Goal: Information Seeking & Learning: Learn about a topic

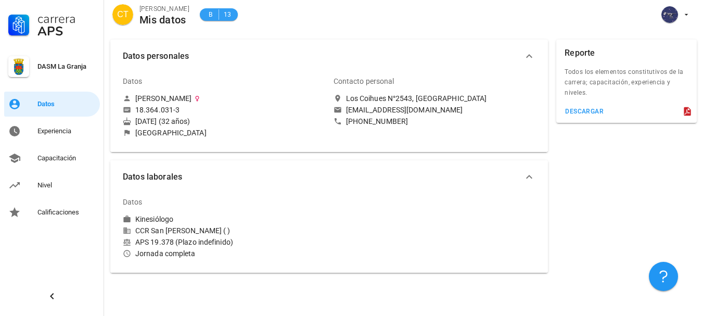
click at [206, 11] on span "B" at bounding box center [210, 14] width 8 height 10
click at [68, 129] on div "Experiencia" at bounding box center [66, 131] width 58 height 8
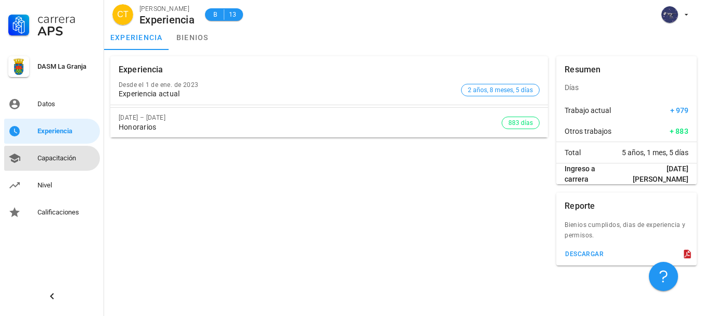
click at [52, 157] on div "Capacitación" at bounding box center [66, 158] width 58 height 8
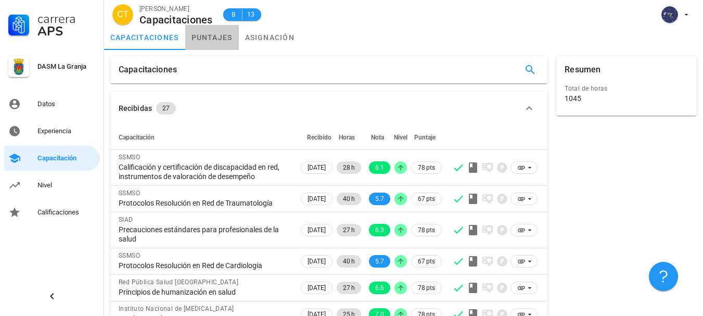
click at [210, 33] on link "puntajes" at bounding box center [212, 37] width 54 height 25
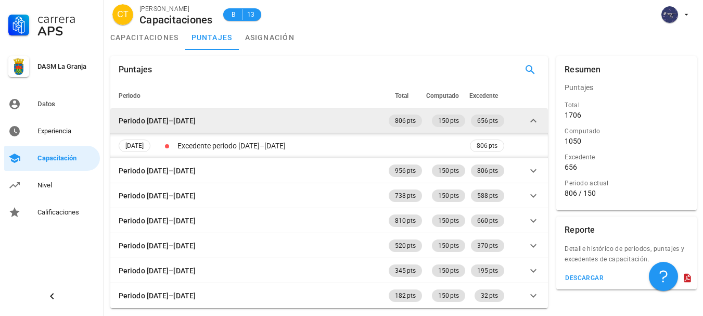
click at [532, 120] on icon at bounding box center [533, 121] width 12 height 12
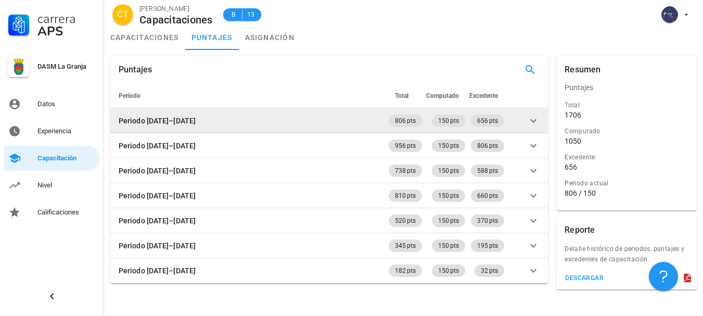
click at [173, 119] on div "Periodo [DATE]–[DATE]" at bounding box center [157, 120] width 77 height 11
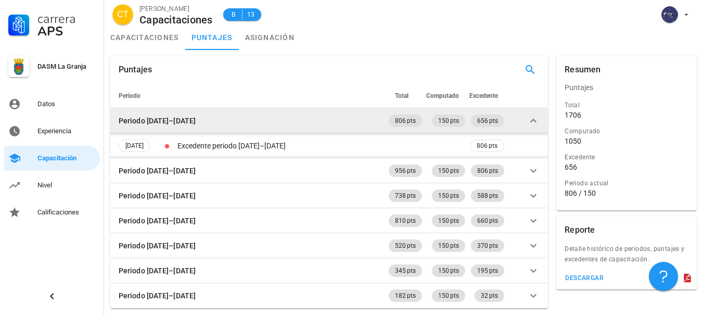
click at [173, 119] on div "Periodo [DATE]–[DATE]" at bounding box center [157, 120] width 77 height 11
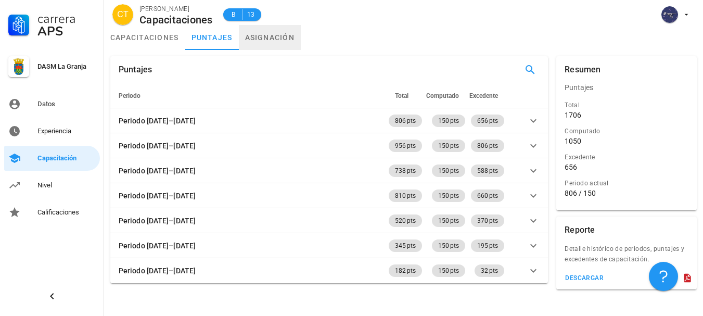
click at [276, 37] on link "asignación" at bounding box center [270, 37] width 62 height 25
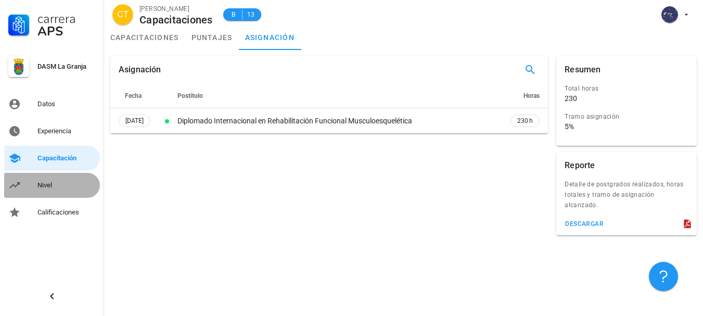
click at [55, 189] on div "Nivel" at bounding box center [66, 185] width 58 height 8
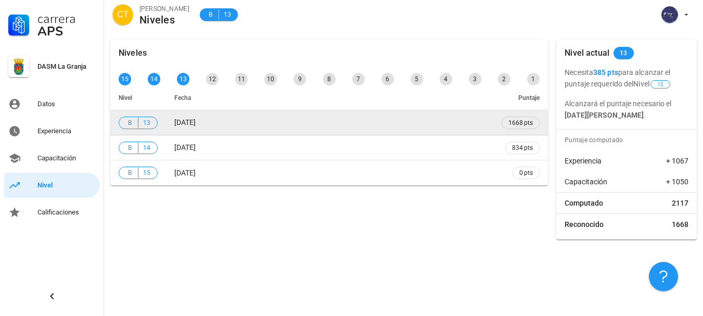
click at [343, 118] on td "[DATE]" at bounding box center [330, 122] width 328 height 25
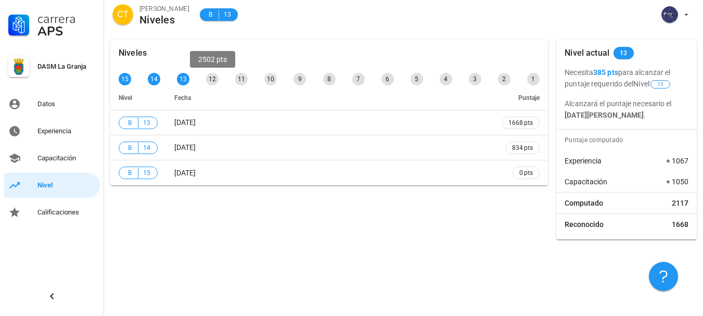
click at [212, 77] on div "12" at bounding box center [212, 79] width 12 height 12
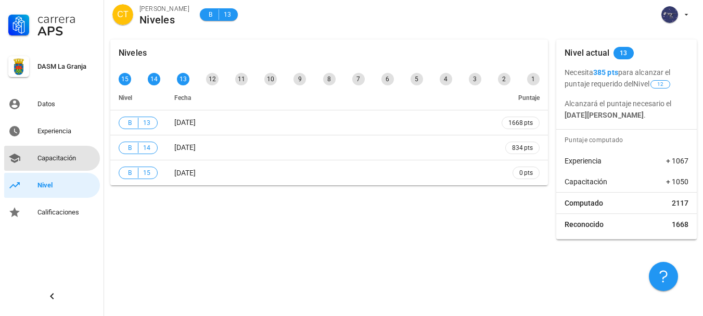
click at [47, 161] on div "Capacitación" at bounding box center [66, 158] width 58 height 8
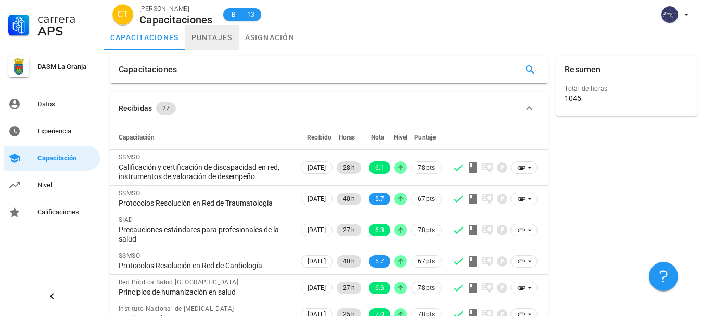
click at [217, 40] on link "puntajes" at bounding box center [212, 37] width 54 height 25
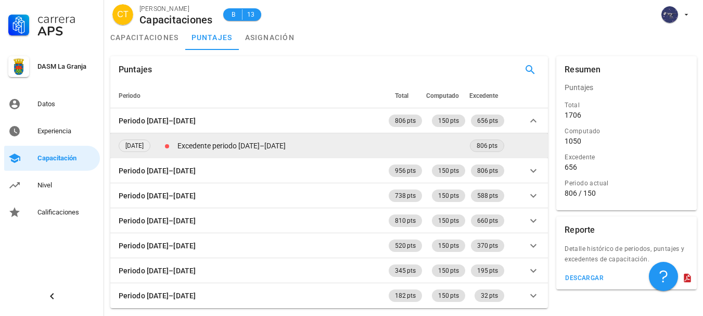
click at [481, 146] on span "806 pts" at bounding box center [487, 145] width 21 height 11
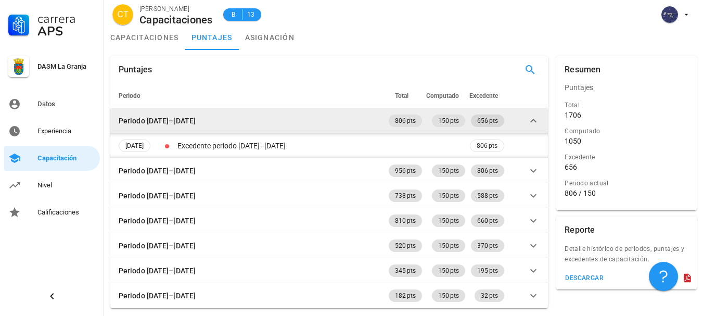
click at [486, 120] on span "656 pts" at bounding box center [487, 121] width 21 height 12
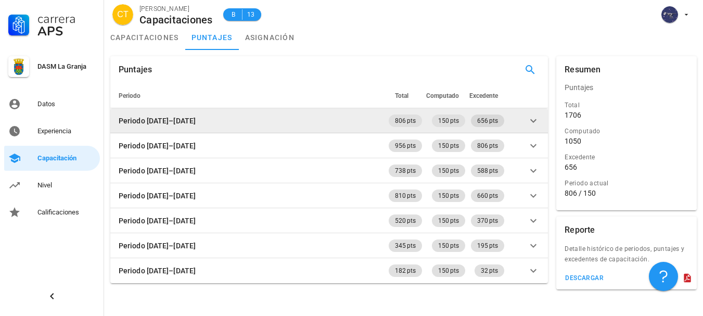
click at [486, 120] on span "656 pts" at bounding box center [487, 121] width 21 height 12
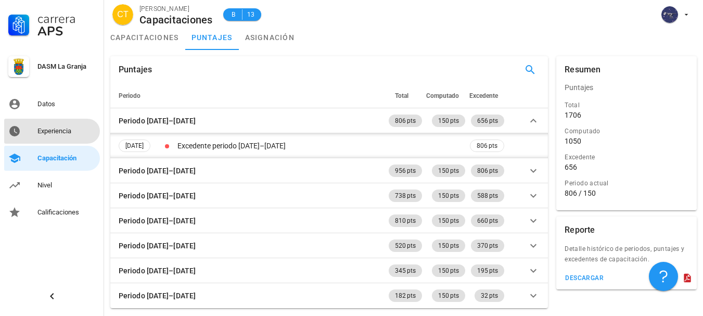
click at [57, 131] on div "Experiencia" at bounding box center [66, 131] width 58 height 8
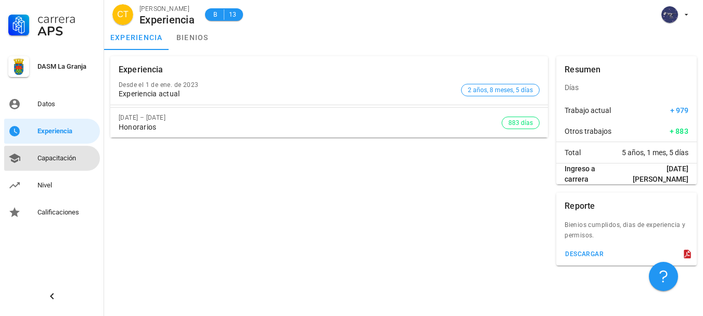
click at [59, 149] on link "Capacitación" at bounding box center [52, 158] width 96 height 25
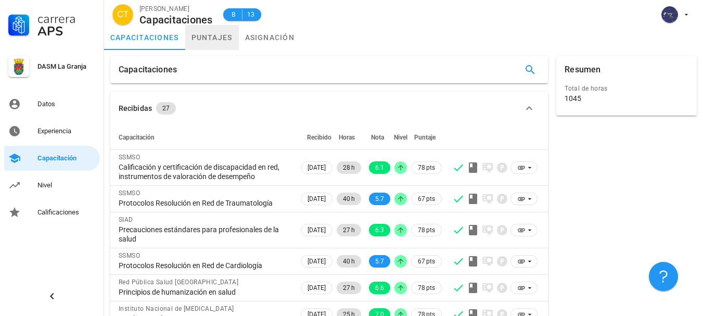
click at [211, 29] on link "puntajes" at bounding box center [212, 37] width 54 height 25
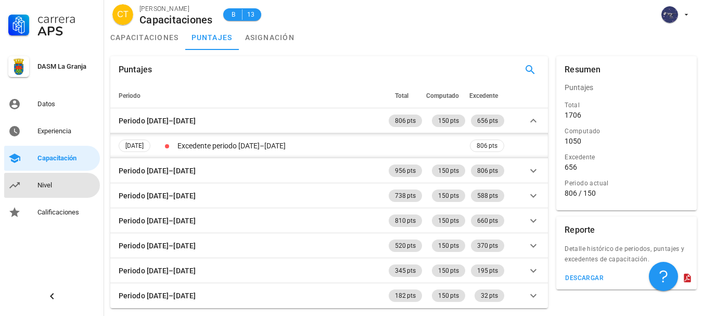
click at [41, 180] on div "Nivel" at bounding box center [66, 185] width 58 height 17
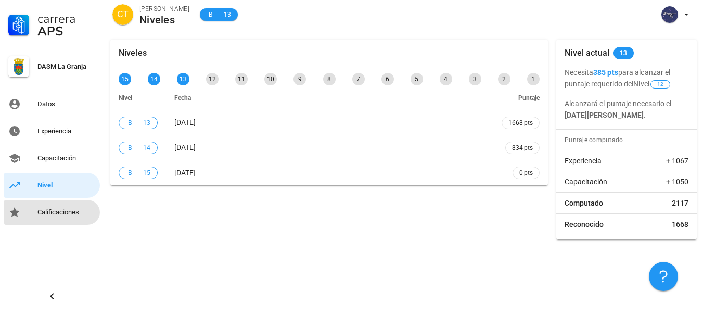
click at [49, 209] on div "Calificaciones" at bounding box center [66, 212] width 58 height 8
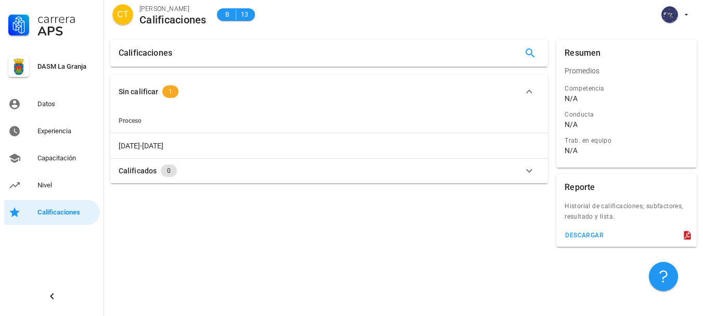
click at [307, 177] on div "Calificados 0" at bounding box center [323, 171] width 409 height 12
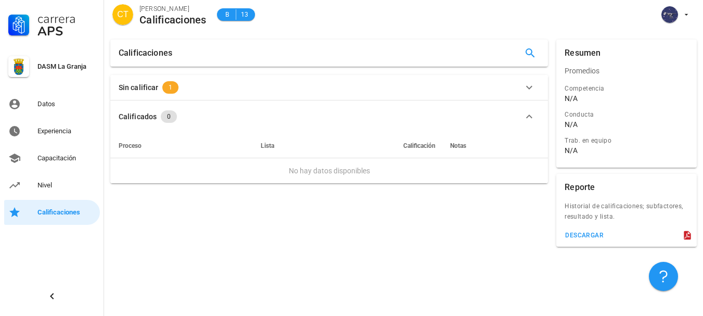
click at [528, 88] on icon "button" at bounding box center [529, 87] width 12 height 12
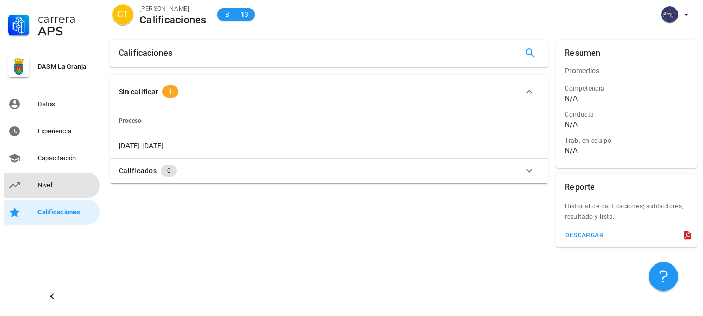
click at [36, 183] on link "Nivel" at bounding box center [52, 185] width 96 height 25
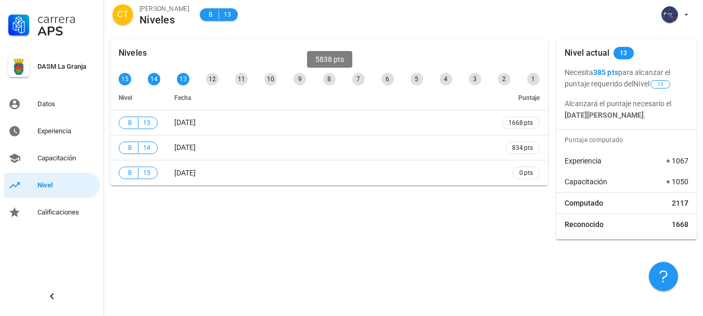
click at [330, 79] on div "8" at bounding box center [329, 79] width 12 height 12
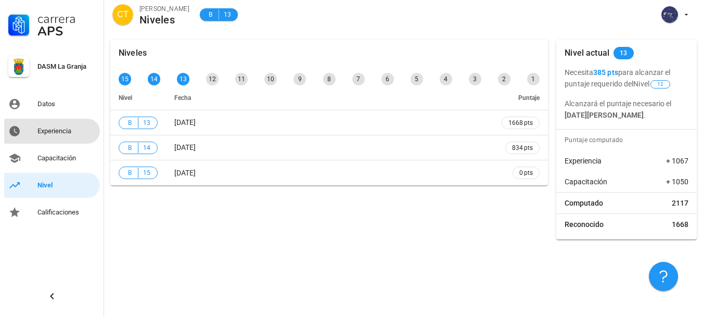
click at [73, 130] on div "Experiencia" at bounding box center [66, 131] width 58 height 8
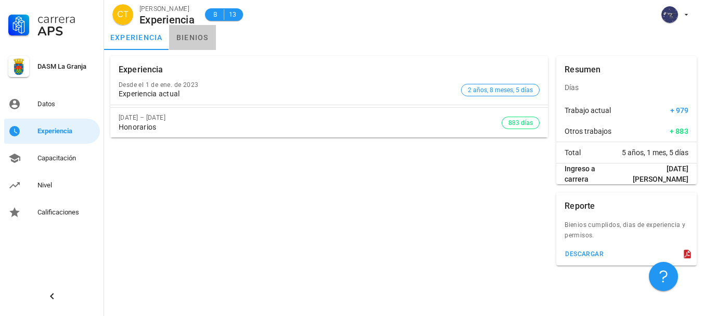
click at [193, 45] on link "bienios" at bounding box center [192, 37] width 47 height 25
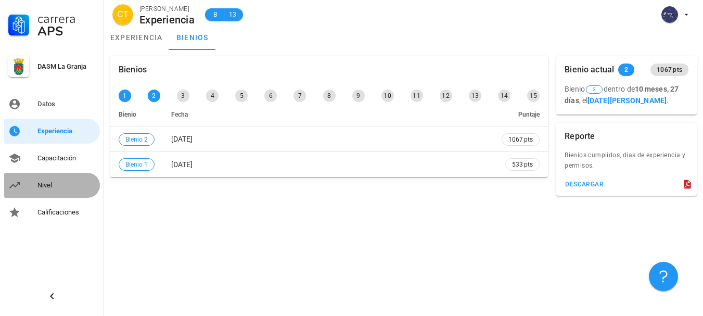
click at [59, 190] on div "Nivel" at bounding box center [66, 185] width 58 height 17
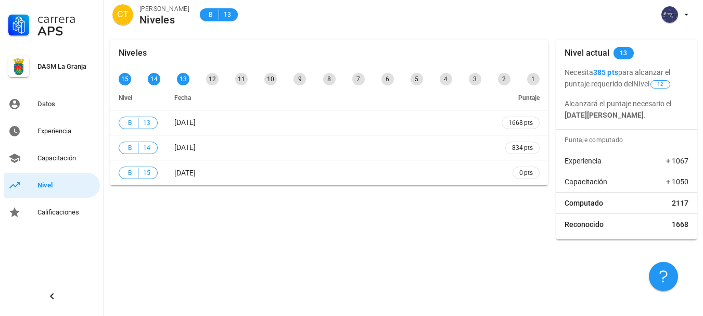
drag, startPoint x: 595, startPoint y: 72, endPoint x: 609, endPoint y: 70, distance: 14.8
click at [609, 70] on p "Necesita 385 pts para alcanzar el puntaje requerido del Nivel 12" at bounding box center [627, 78] width 124 height 23
click at [605, 90] on div "Necesita 385 pts para alcanzar el puntaje requerido del Nivel 12 Alcanzará el p…" at bounding box center [627, 94] width 141 height 54
drag, startPoint x: 563, startPoint y: 115, endPoint x: 652, endPoint y: 115, distance: 89.0
click at [652, 115] on div "Necesita 385 pts para alcanzar el puntaje requerido del Nivel 12 Alcanzará el p…" at bounding box center [627, 94] width 141 height 54
